Goal: Check status: Check status

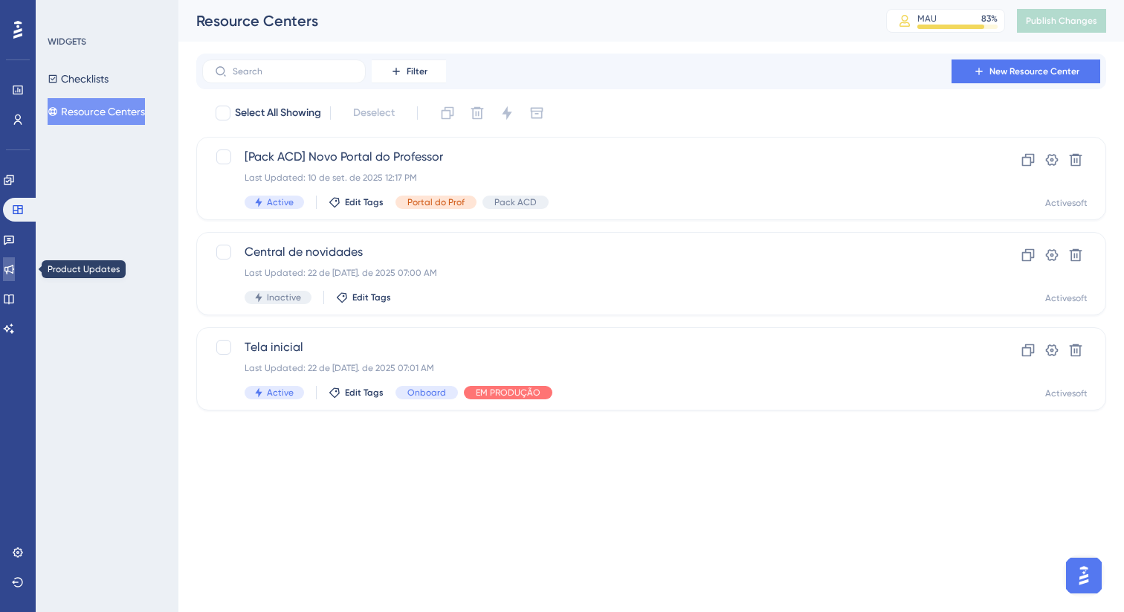
click at [14, 271] on icon at bounding box center [9, 270] width 10 height 10
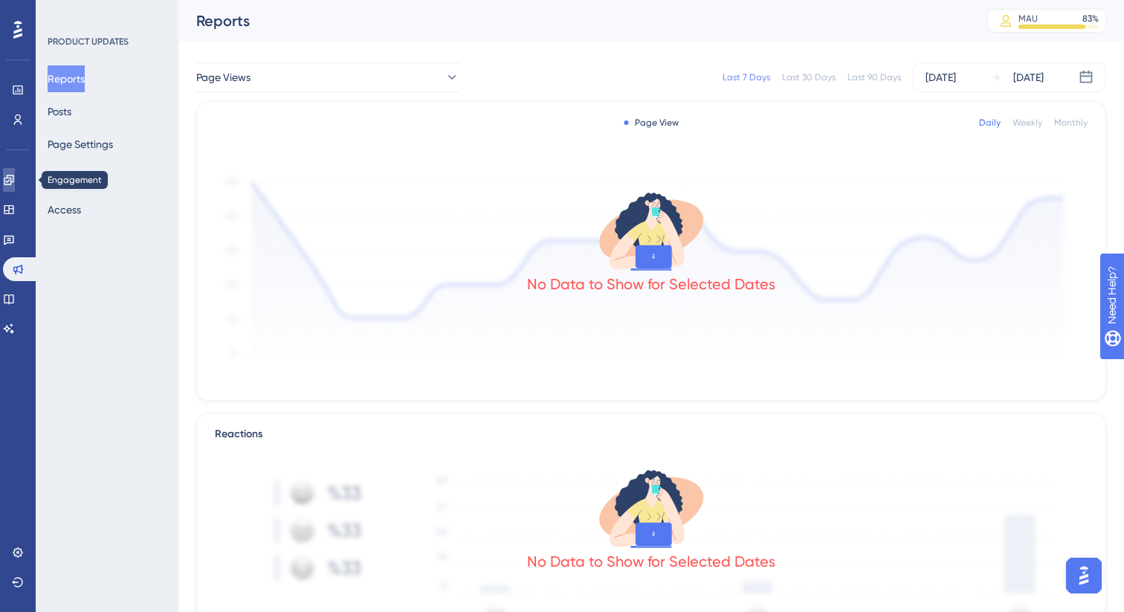
click at [13, 178] on icon at bounding box center [9, 180] width 10 height 10
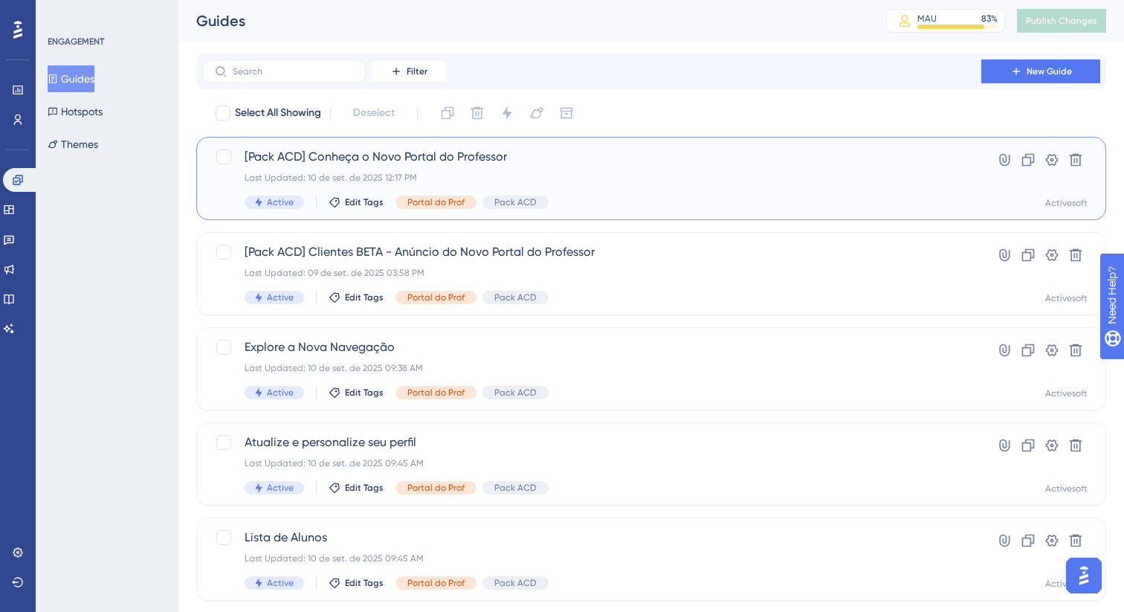
click at [405, 161] on span "[Pack ACD] Conheça o Novo Portal do Professor" at bounding box center [592, 157] width 694 height 18
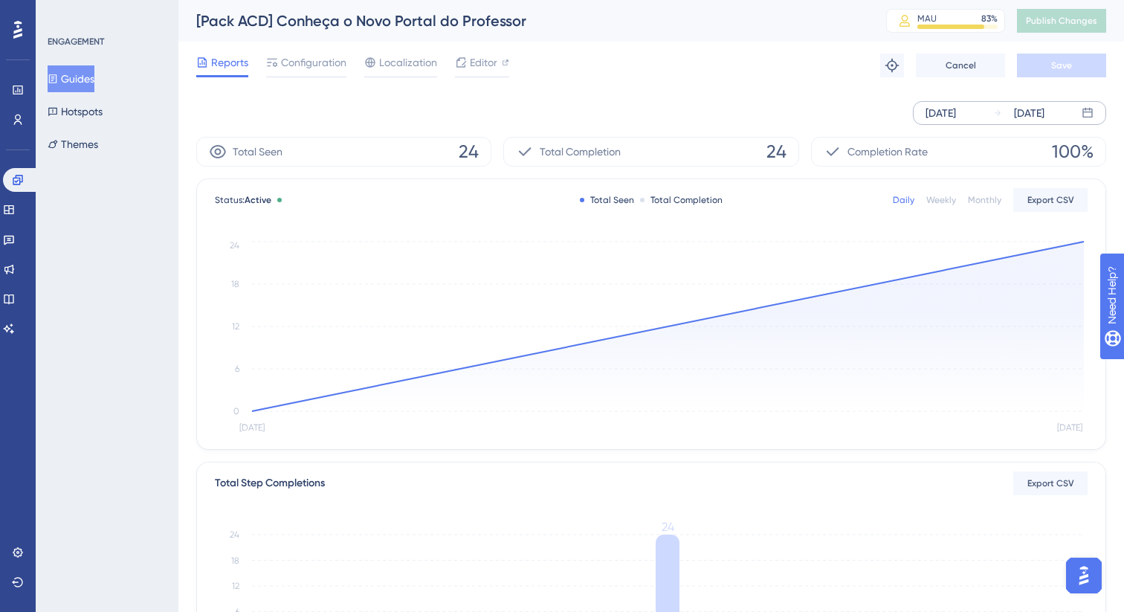
click at [940, 106] on div "[DATE]" at bounding box center [940, 113] width 30 height 18
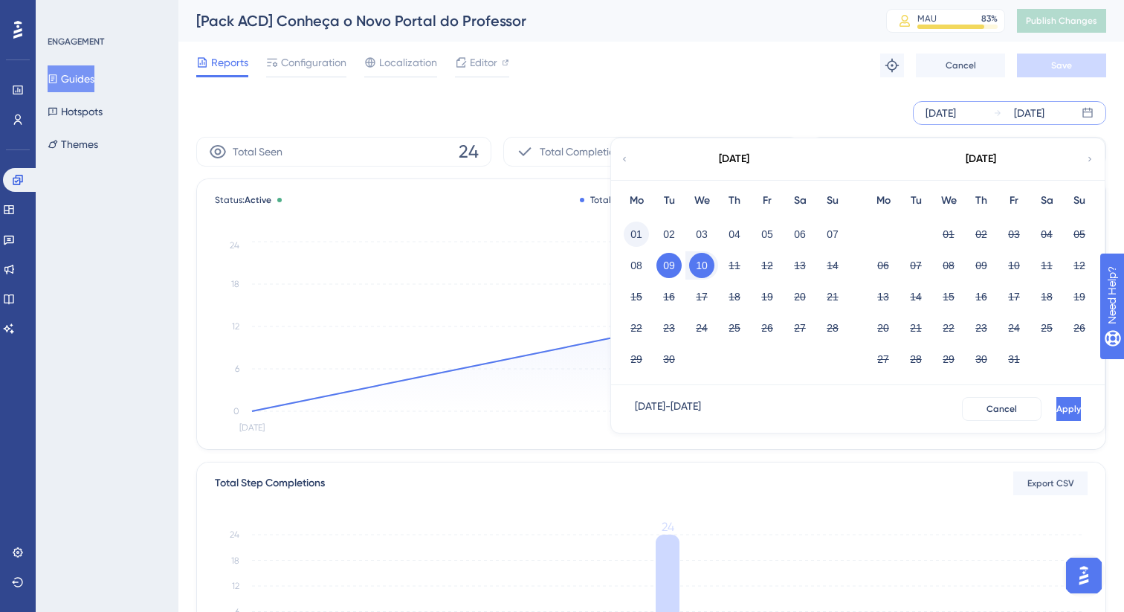
click at [639, 228] on button "01" at bounding box center [636, 234] width 25 height 25
click at [1055, 404] on span "Apply" at bounding box center [1067, 409] width 25 height 12
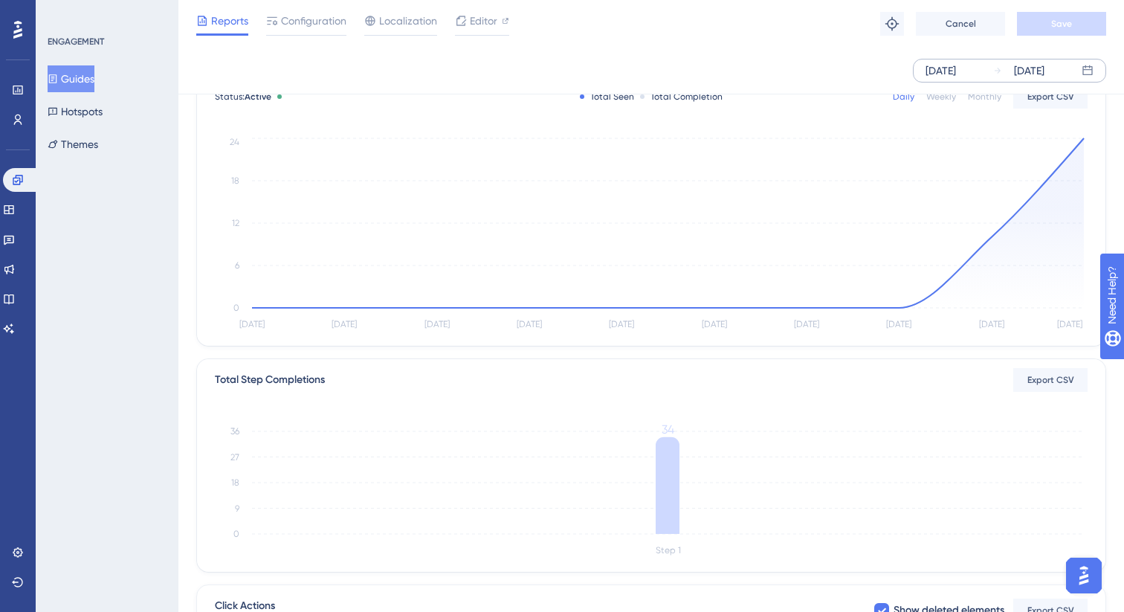
scroll to position [114, 0]
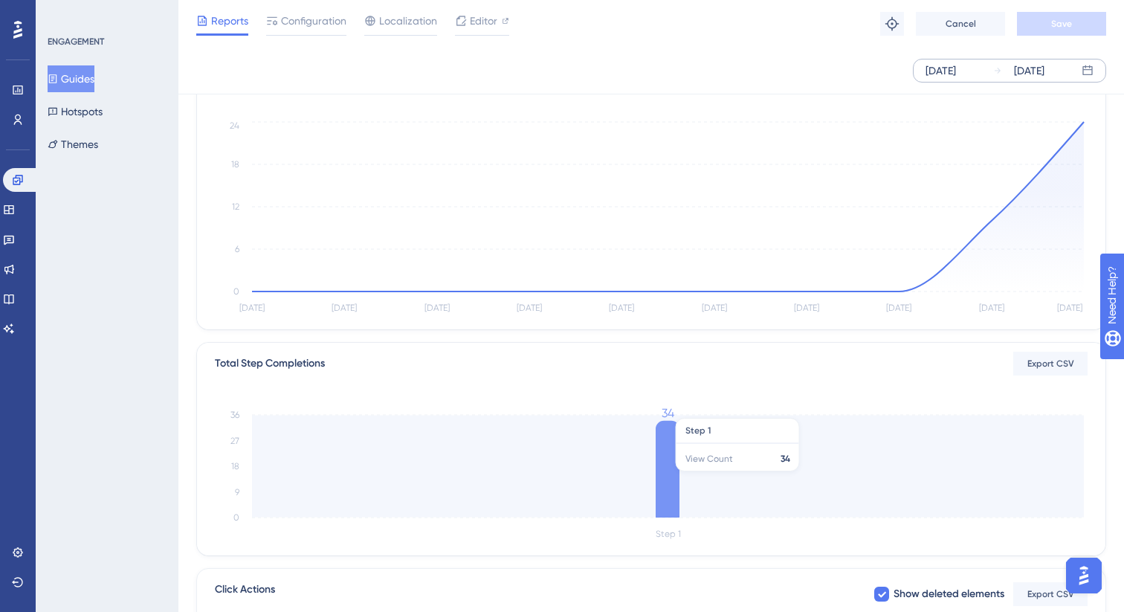
click at [671, 479] on icon at bounding box center [668, 469] width 24 height 97
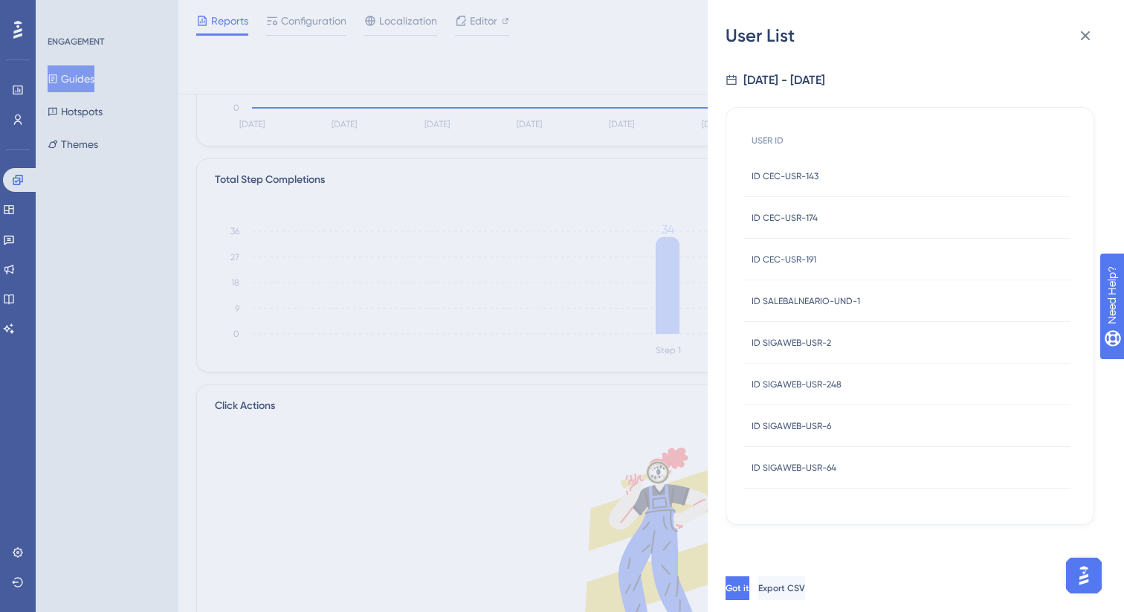
scroll to position [300, 0]
click at [1093, 39] on icon at bounding box center [1085, 36] width 18 height 18
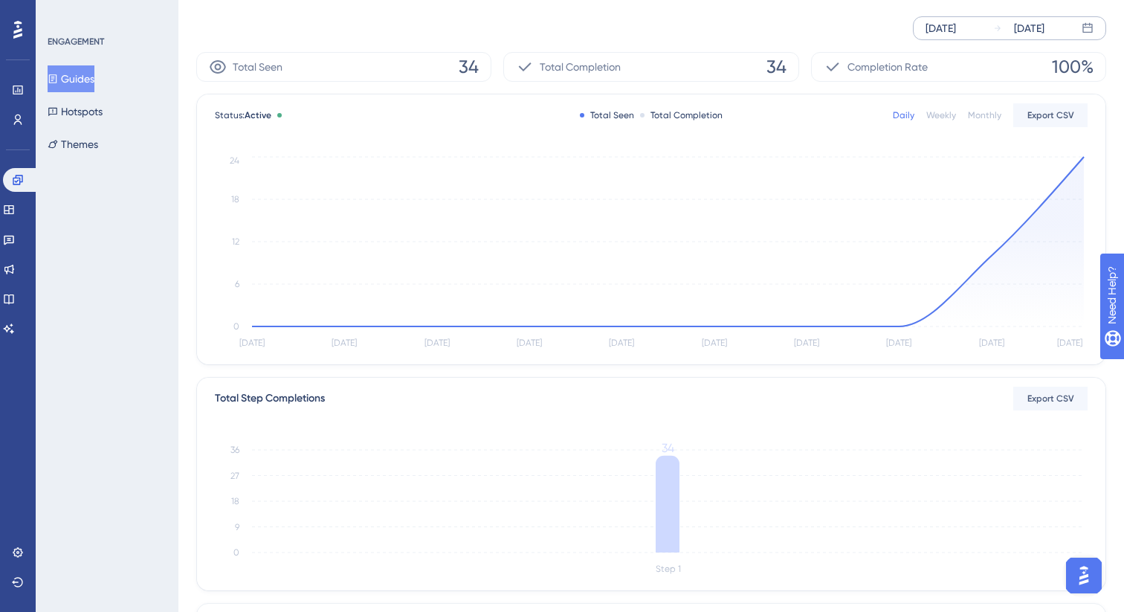
scroll to position [0, 0]
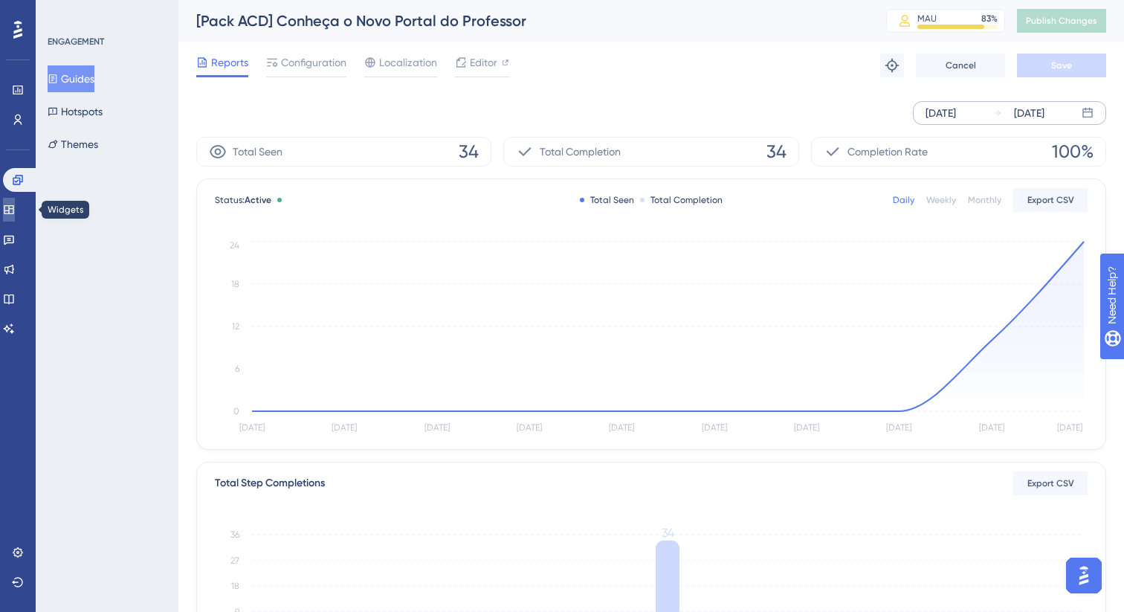
click at [15, 207] on icon at bounding box center [9, 210] width 12 height 12
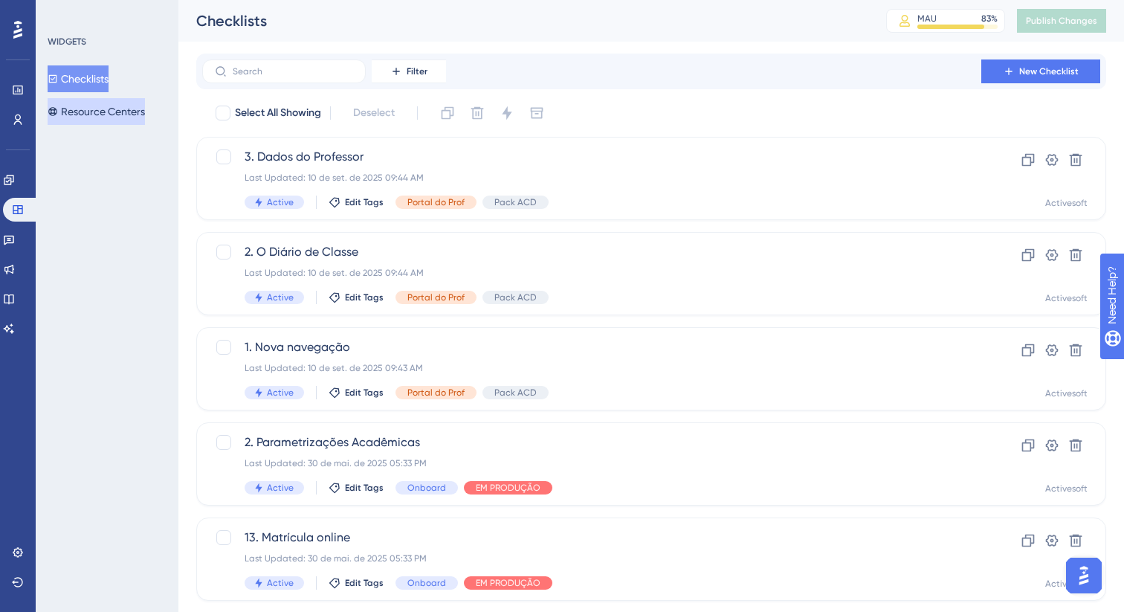
click at [68, 119] on button "Resource Centers" at bounding box center [96, 111] width 97 height 27
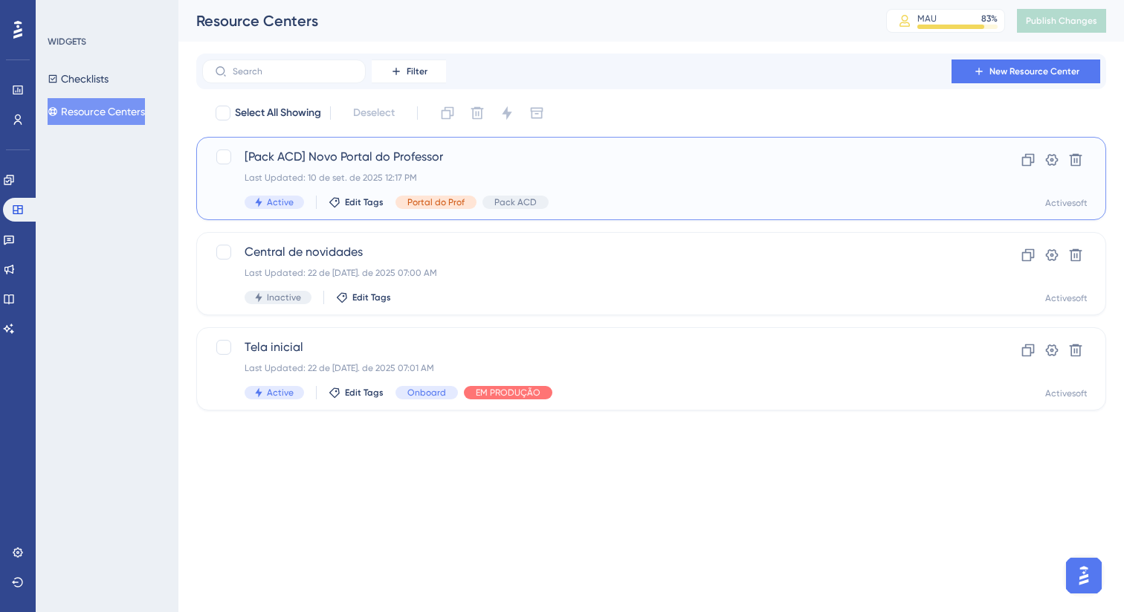
click at [445, 149] on span "[Pack ACD] Novo Portal do Professor" at bounding box center [592, 157] width 694 height 18
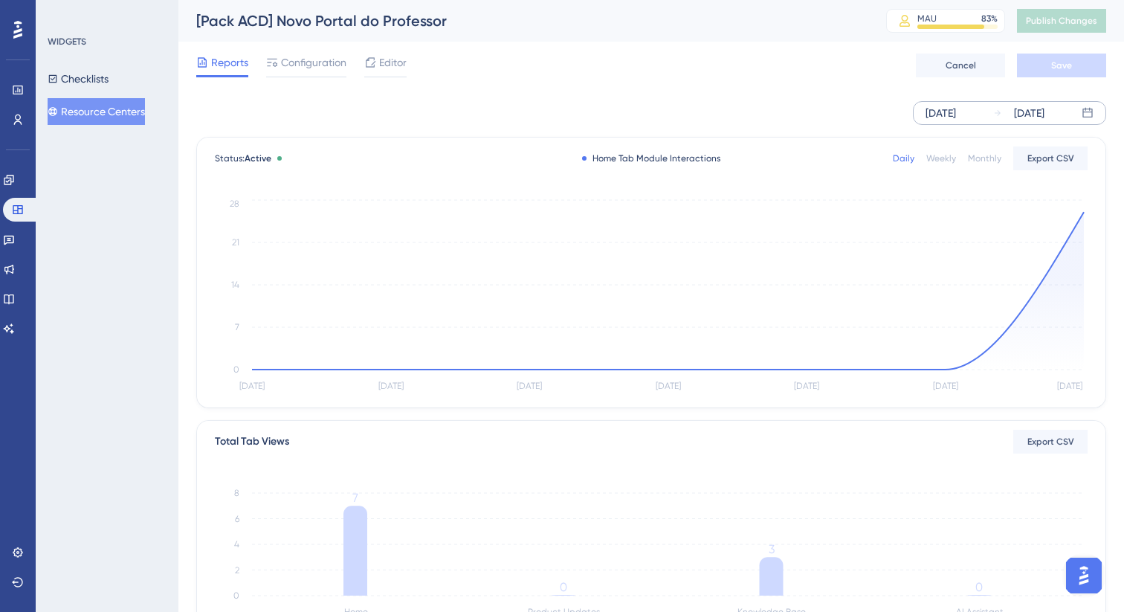
click at [937, 111] on div "[DATE]" at bounding box center [940, 113] width 30 height 18
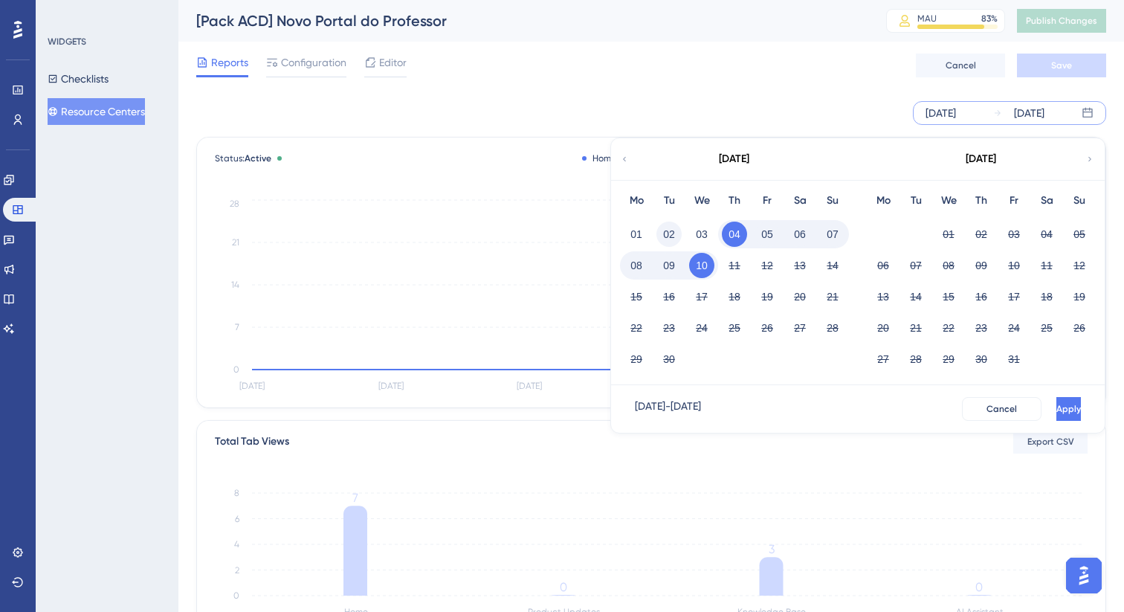
click at [663, 231] on button "02" at bounding box center [668, 234] width 25 height 25
click at [1053, 401] on button "Apply" at bounding box center [1067, 409] width 28 height 24
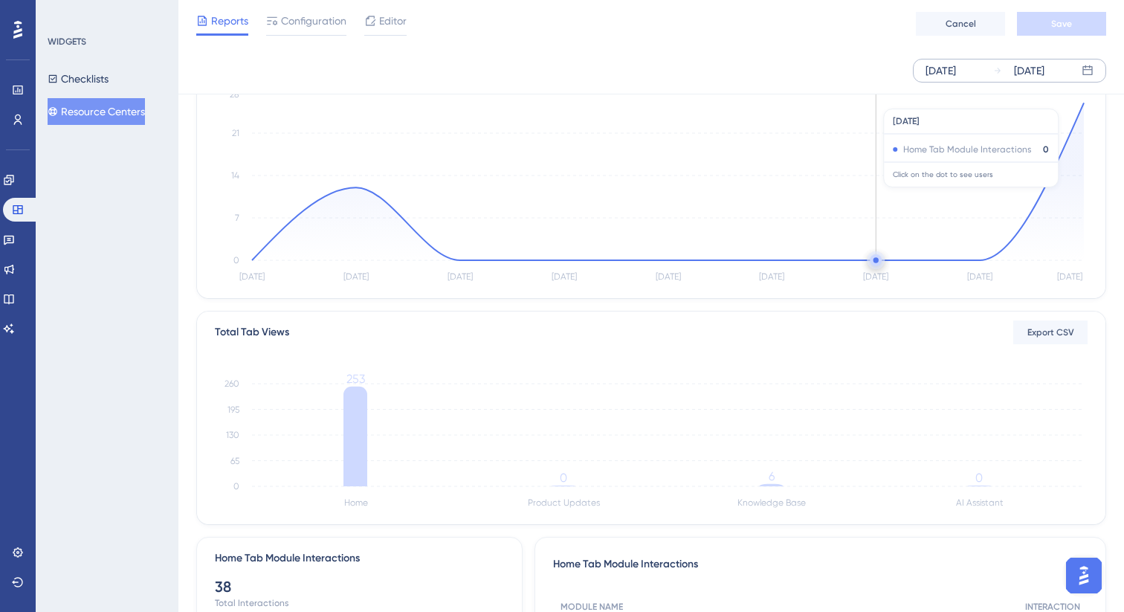
scroll to position [108, 0]
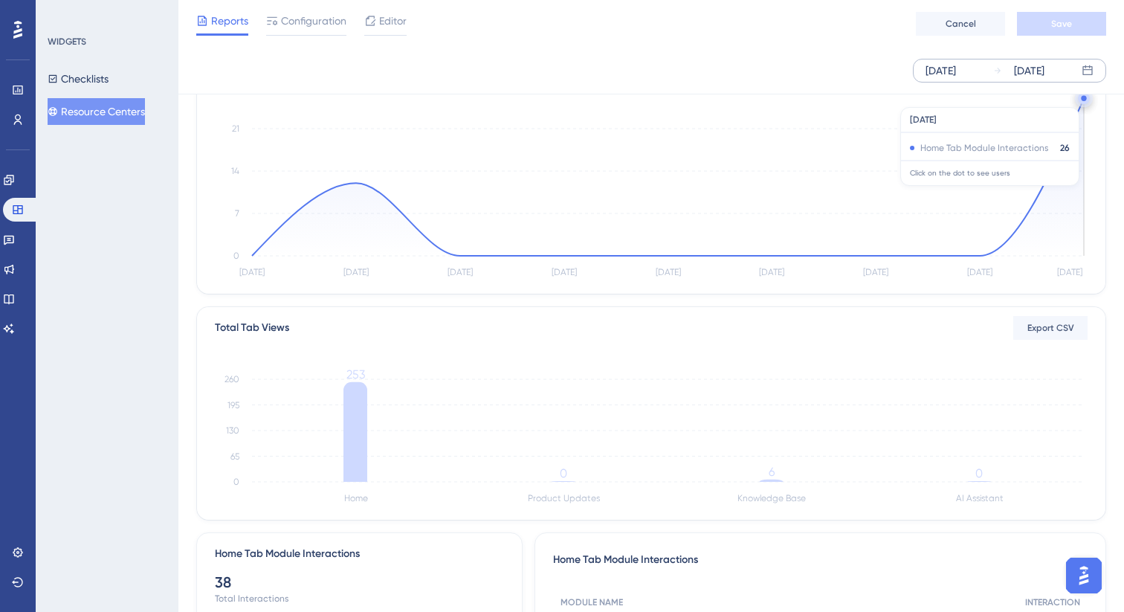
click at [1084, 100] on circle at bounding box center [1083, 98] width 5 height 5
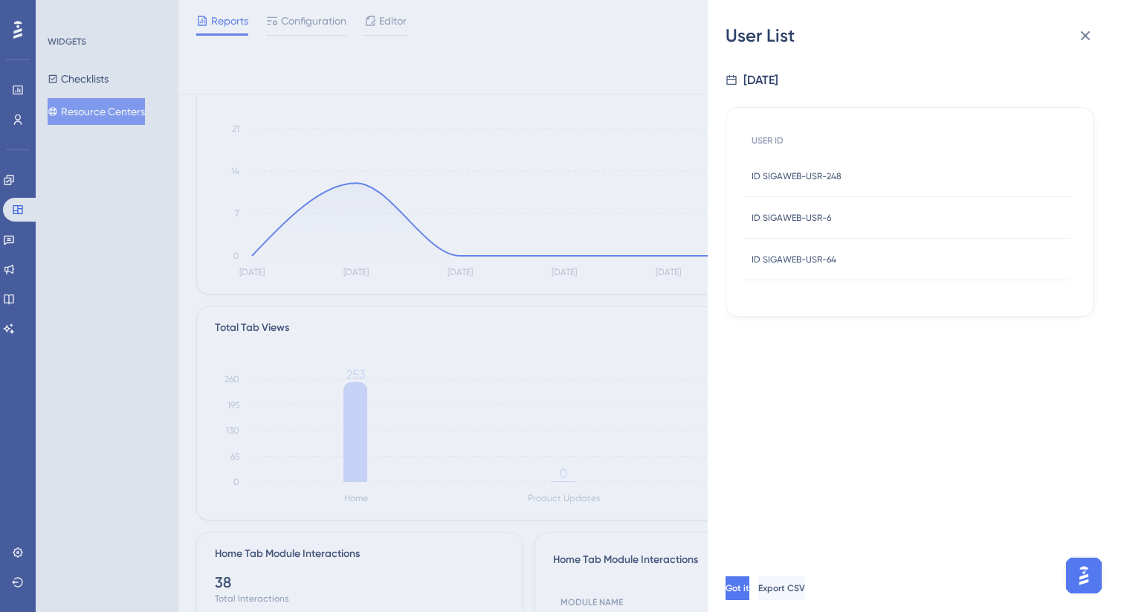
scroll to position [133, 0]
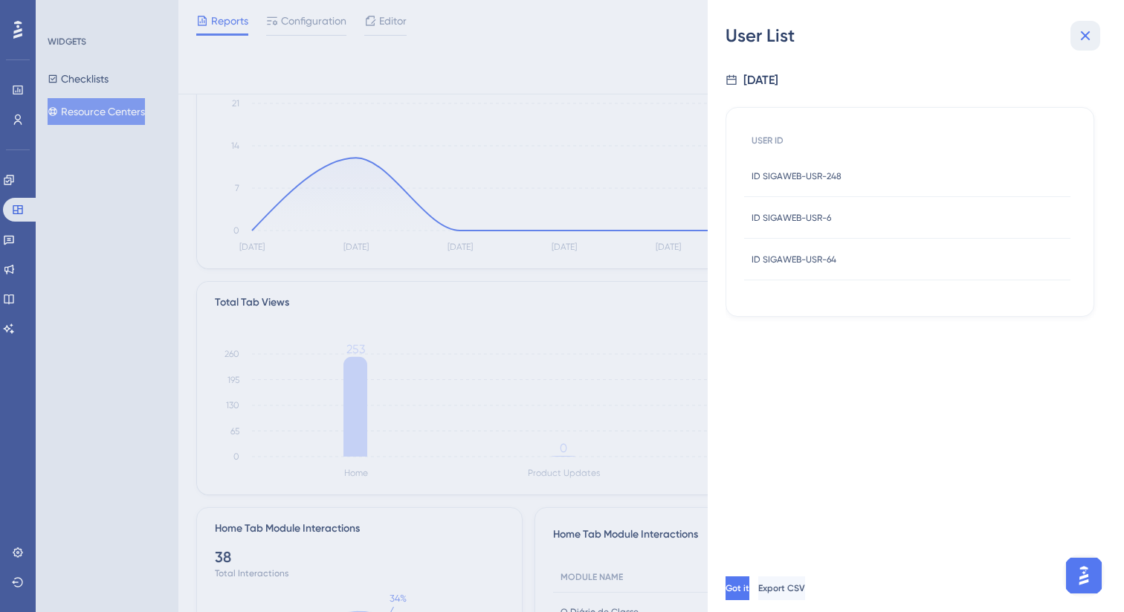
click at [1072, 36] on button at bounding box center [1085, 36] width 30 height 30
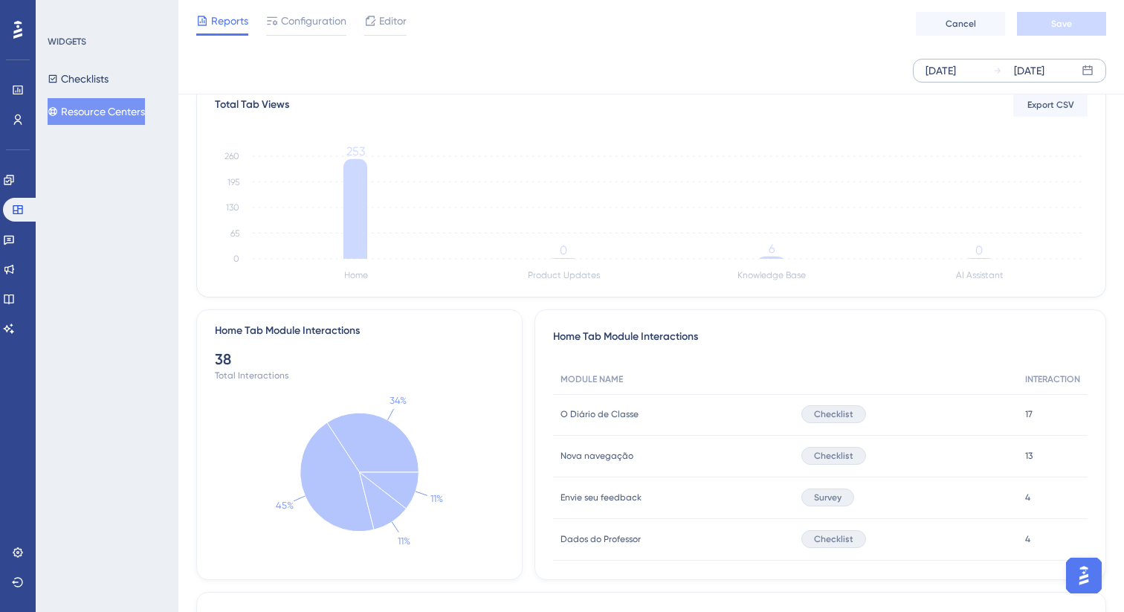
scroll to position [88, 0]
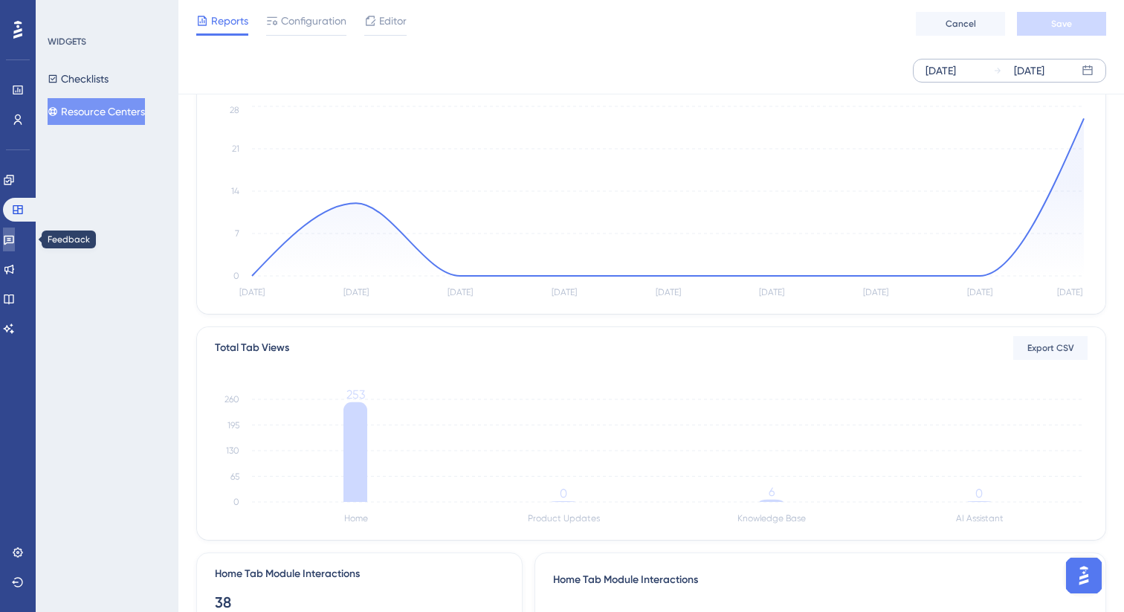
click at [14, 239] on icon at bounding box center [9, 241] width 10 height 10
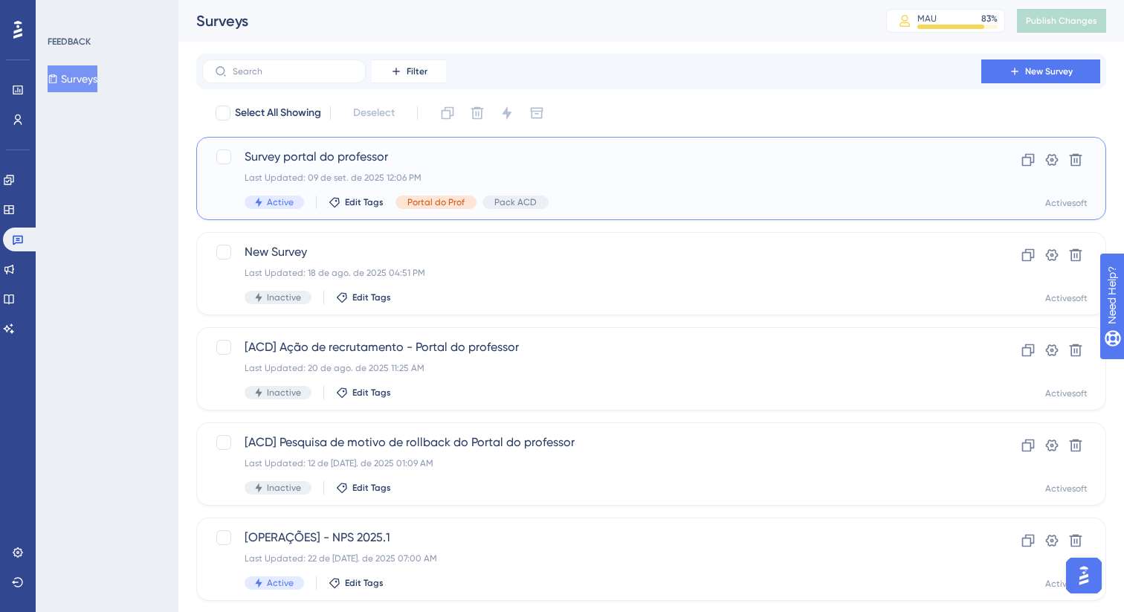
click at [458, 152] on span "Survey portal do professor" at bounding box center [592, 157] width 694 height 18
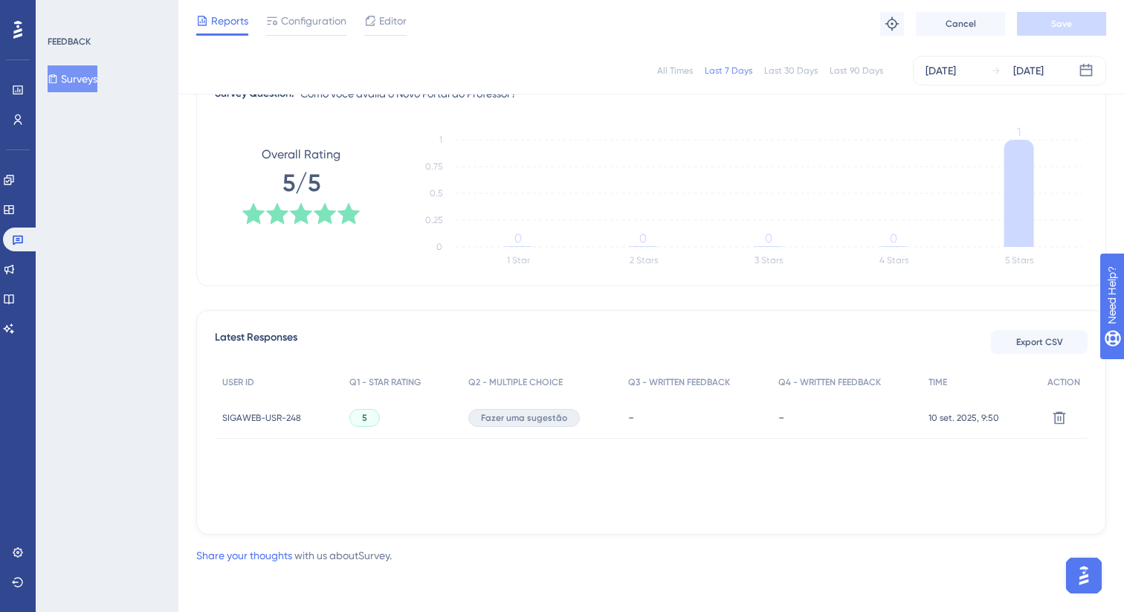
click at [297, 420] on span "SIGAWEB-USR-248" at bounding box center [261, 418] width 79 height 12
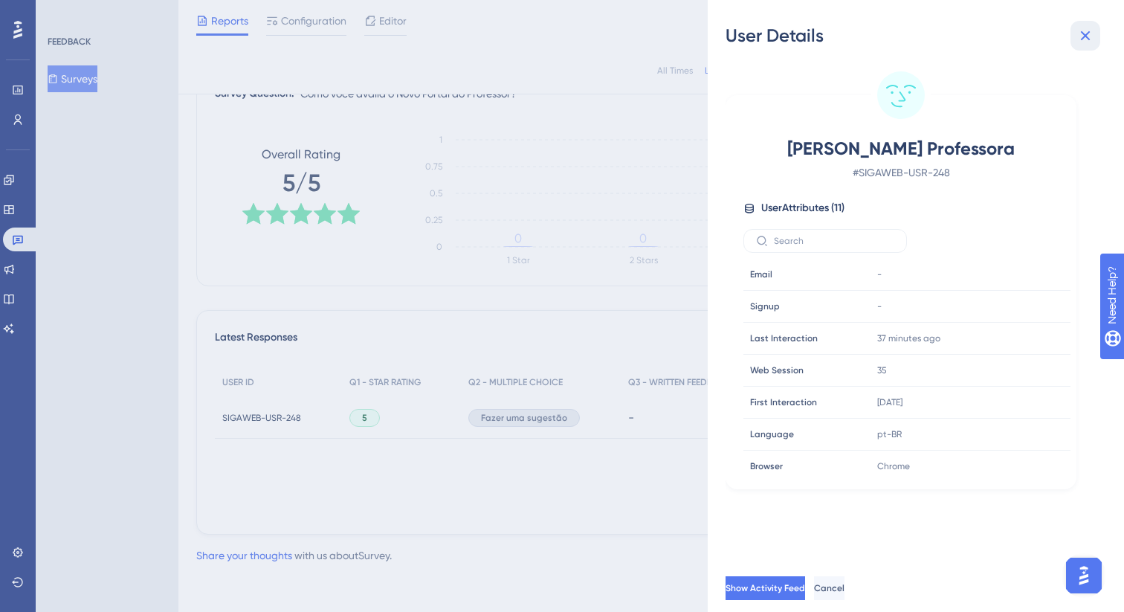
click at [1087, 39] on icon at bounding box center [1086, 36] width 10 height 10
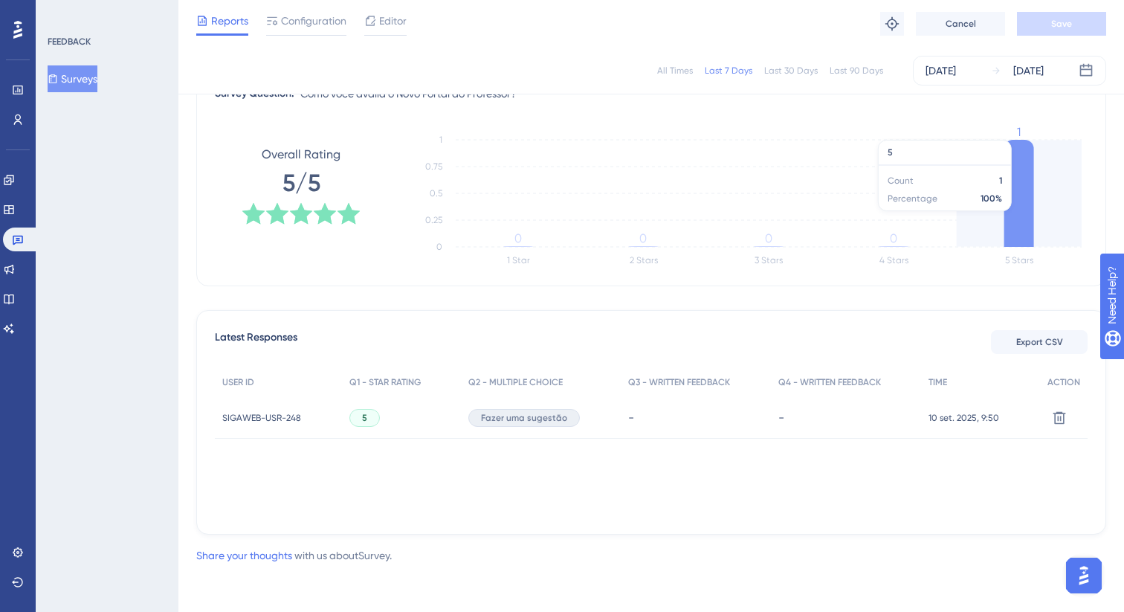
click at [1015, 181] on icon at bounding box center [1019, 193] width 30 height 107
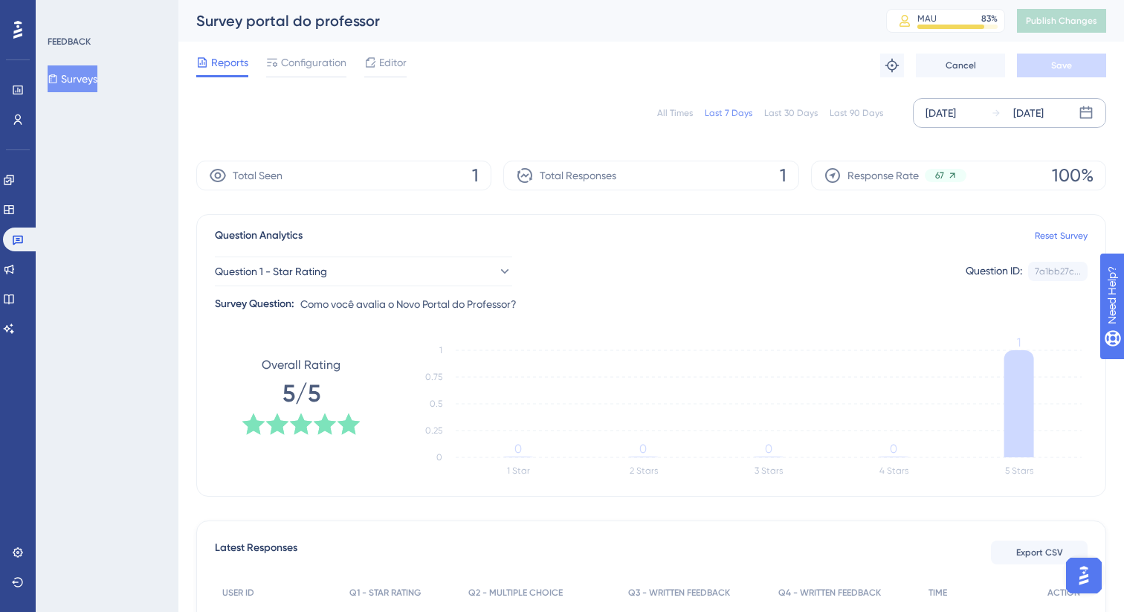
click at [928, 117] on div "[DATE]" at bounding box center [940, 113] width 30 height 18
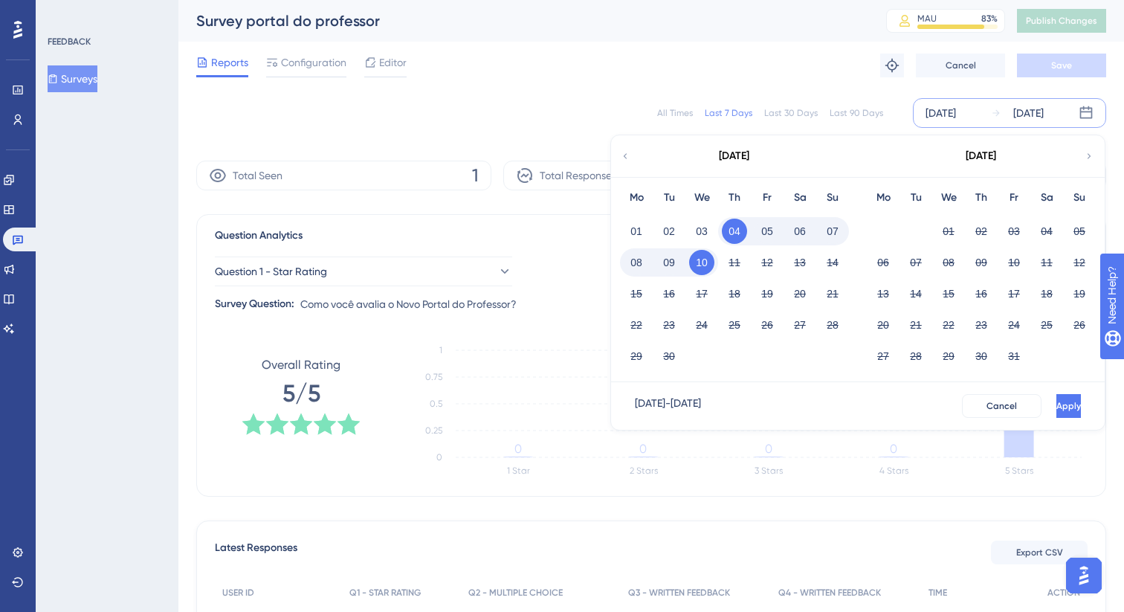
click at [651, 234] on div "01" at bounding box center [636, 231] width 33 height 28
click at [669, 230] on button "02" at bounding box center [668, 231] width 25 height 25
click at [1055, 405] on span "Apply" at bounding box center [1067, 406] width 25 height 12
